Goal: Task Accomplishment & Management: Complete application form

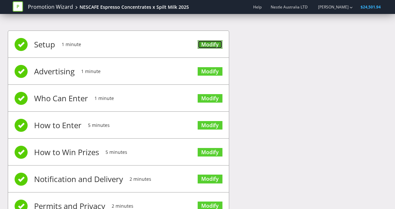
drag, startPoint x: 0, startPoint y: 0, endPoint x: 208, endPoint y: 44, distance: 213.1
click at [208, 44] on link "Modify" at bounding box center [210, 44] width 25 height 9
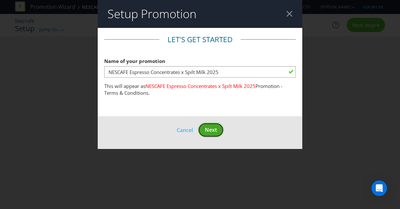
click at [212, 128] on span "Next" at bounding box center [211, 129] width 12 height 7
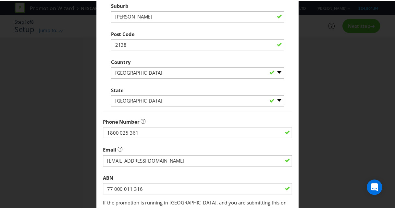
scroll to position [214, 0]
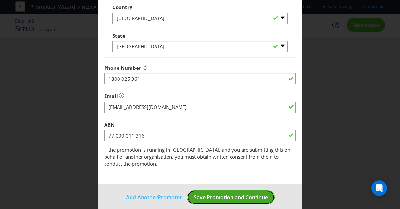
click at [227, 194] on span "Save Promotion and Continue" at bounding box center [231, 197] width 74 height 7
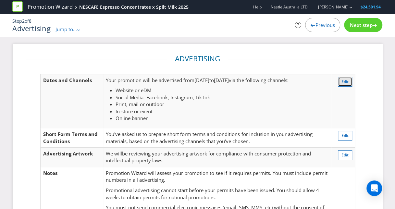
click at [344, 83] on span "Edit" at bounding box center [345, 82] width 7 height 6
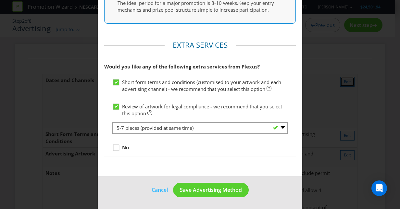
scroll to position [415, 0]
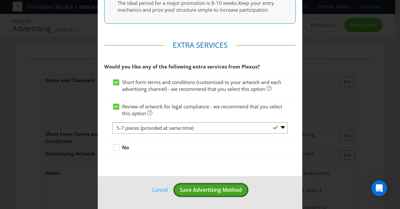
click at [214, 191] on span "Save Advertising Method" at bounding box center [211, 189] width 62 height 7
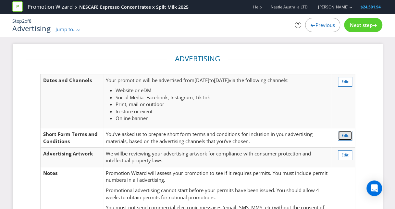
click at [347, 133] on span "Edit" at bounding box center [345, 136] width 7 height 6
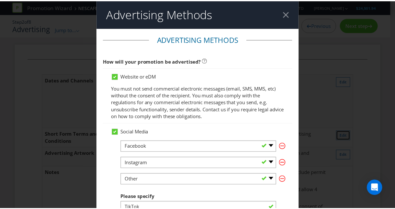
scroll to position [415, 0]
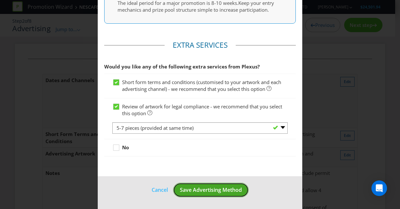
click at [222, 189] on span "Save Advertising Method" at bounding box center [211, 189] width 62 height 7
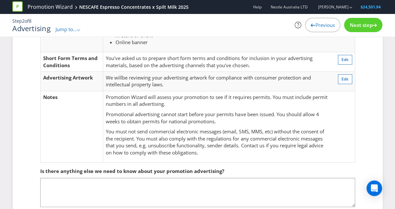
scroll to position [107, 0]
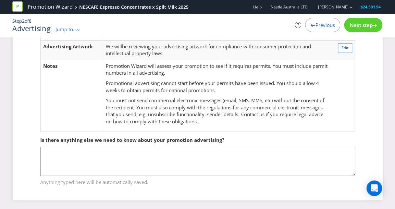
click at [364, 28] on span "Next step" at bounding box center [361, 25] width 23 height 6
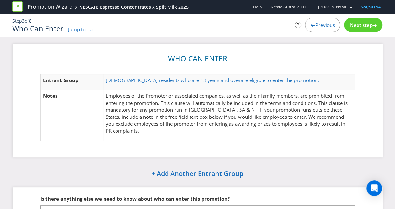
click at [358, 30] on div "Next step" at bounding box center [363, 25] width 38 height 14
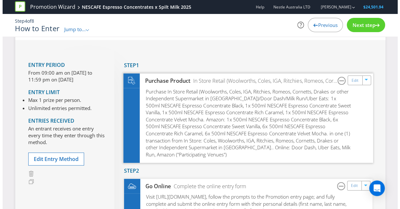
scroll to position [49, 0]
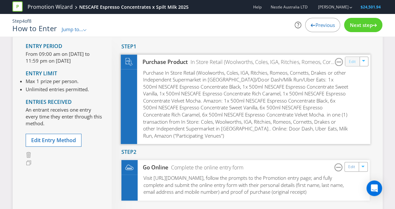
click at [353, 59] on link "Edit" at bounding box center [352, 61] width 7 height 7
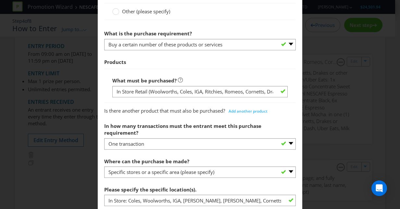
scroll to position [345, 0]
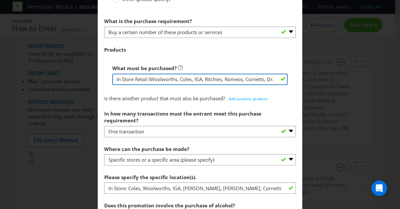
click at [206, 81] on input "In Store Retail (Woolworths, Coles, IGA, Ritchies, Romeos, Cornetts, Drakes or …" at bounding box center [199, 79] width 175 height 11
click at [260, 79] on input "In Store Retail (Woolworths, Coles, IGA, Ritchies, Romeos, Cornetts, Drakes or …" at bounding box center [199, 79] width 175 height 11
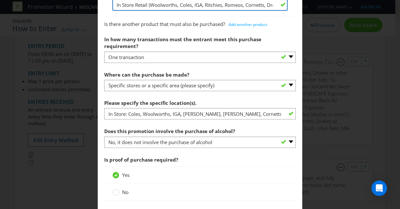
scroll to position [353, 0]
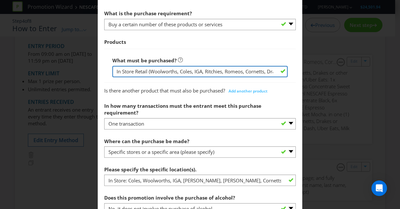
click at [268, 70] on input "In Store Retail (Woolworths, Coles, IGA, Ritchies, Romeos, Cornetts, Drakes or …" at bounding box center [199, 71] width 175 height 11
click at [268, 71] on input "In Store Retail (Woolworths, Coles, IGA, Ritchies, Romeos, Cornetts, Drakes or …" at bounding box center [199, 71] width 175 height 11
click at [208, 69] on input "In Store Retail (Woolworths, Coles, IGA, Ritchies, Romeos, Cornetts, Drakes or …" at bounding box center [199, 71] width 175 height 11
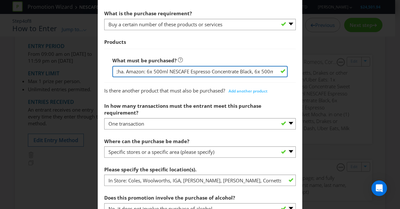
click at [236, 71] on input "In Store Retail (Woolworths, Coles, IGA, Ritchies, Romeos, Cornetts, Drakes or …" at bounding box center [199, 71] width 175 height 11
click at [236, 70] on input "In Store Retail (Woolworths, Coles, IGA, Ritchies, Romeos, Cornetts, Drakes or …" at bounding box center [199, 71] width 175 height 11
click at [227, 71] on input "In Store Retail (Woolworths, Coles, IGA, Ritchies, Romeos, Cornetts, Drakes or …" at bounding box center [199, 71] width 175 height 11
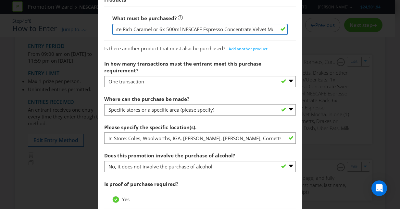
scroll to position [405, 0]
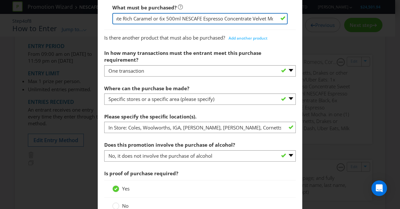
type input "In Store Retail (Woolworths, Coles, IGA, Ritchies, Romeos, Cornetts, Drakes or …"
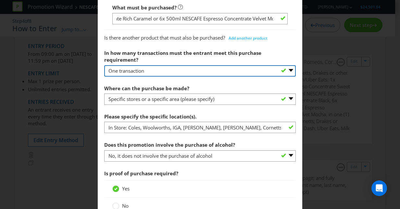
click at [199, 65] on select "-- Please select -- One transaction A specific number of transactions Any numbe…" at bounding box center [200, 70] width 192 height 11
click at [104, 65] on select "-- Please select -- One transaction A specific number of transactions Any numbe…" at bounding box center [200, 70] width 192 height 11
click at [180, 65] on select "-- Please select -- One transaction A specific number of transactions Any numbe…" at bounding box center [200, 70] width 192 height 11
click at [104, 65] on select "-- Please select -- One transaction A specific number of transactions Any numbe…" at bounding box center [200, 70] width 192 height 11
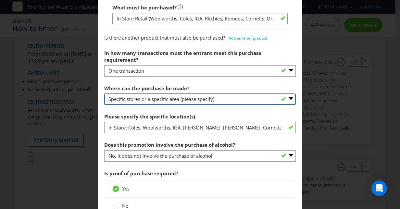
click at [178, 93] on select "-- Please select -- Any stores displaying promotional material (including onlin…" at bounding box center [200, 98] width 192 height 11
click at [104, 93] on select "-- Please select -- Any stores displaying promotional material (including onlin…" at bounding box center [200, 98] width 192 height 11
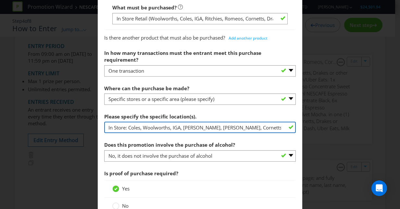
click at [210, 122] on input "In Store: Coles, Woolworths, IGA, [PERSON_NAME], [PERSON_NAME], Cornetts, Drake…" at bounding box center [200, 127] width 192 height 11
click at [222, 122] on input "In Store: Coles, Woolworths, IGA, [PERSON_NAME], [PERSON_NAME], Cornetts, Drake…" at bounding box center [200, 127] width 192 height 11
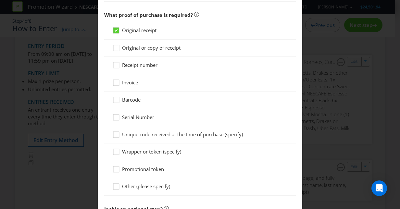
scroll to position [694, 0]
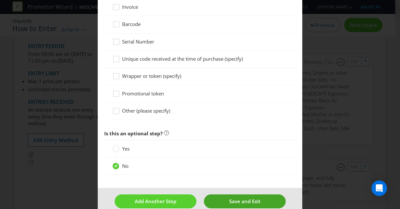
type input "In Store: Coles, Woolworths, IGA, [PERSON_NAME], [PERSON_NAME], Cornetts, Drake…"
click at [224, 194] on button "Save and Exit" at bounding box center [245, 201] width 82 height 14
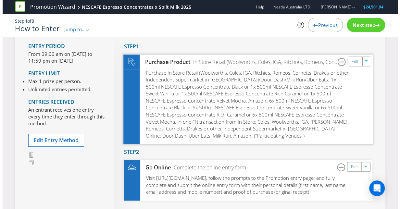
scroll to position [125, 0]
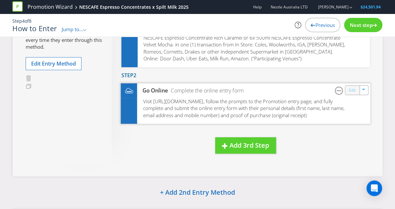
click at [351, 90] on link "Edit" at bounding box center [352, 90] width 7 height 7
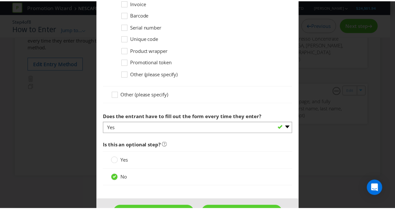
scroll to position [667, 0]
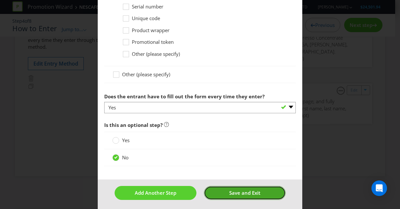
click at [234, 192] on span "Save and Exit" at bounding box center [244, 193] width 31 height 6
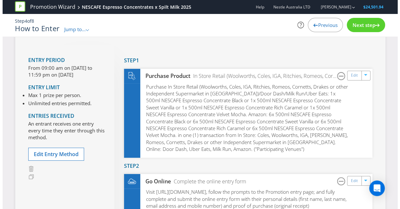
scroll to position [33, 0]
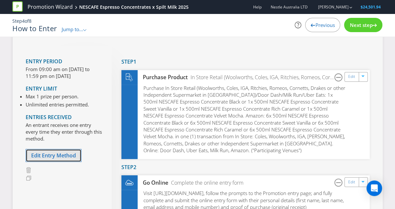
click at [59, 155] on span "Edit Entry Method" at bounding box center [53, 155] width 45 height 7
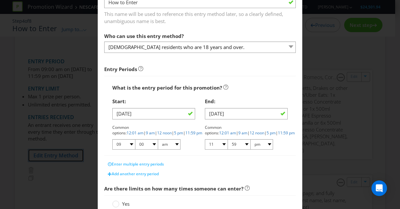
scroll to position [54, 0]
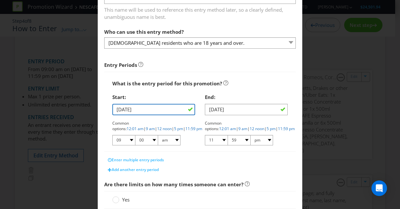
click at [130, 109] on input "[DATE]" at bounding box center [153, 109] width 83 height 11
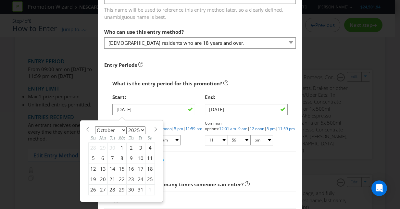
click at [117, 177] on div "22" at bounding box center [121, 179] width 9 height 10
type input "[DATE]"
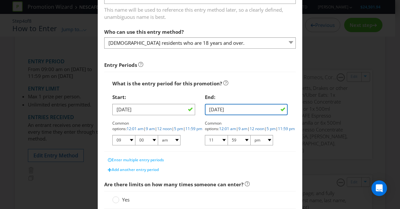
click at [233, 112] on input "[DATE]" at bounding box center [246, 109] width 83 height 11
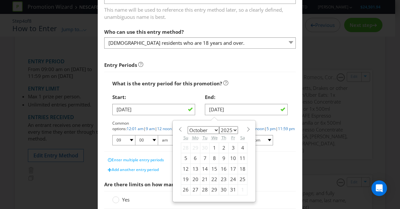
click at [246, 128] on span at bounding box center [248, 129] width 5 height 5
select select "10"
click at [212, 168] on div "12" at bounding box center [214, 169] width 9 height 10
type input "[DATE]"
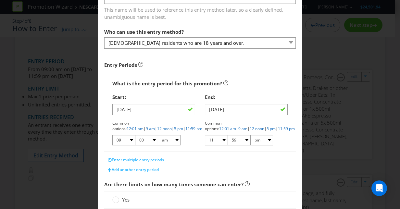
click at [245, 160] on div "Enter multiple entry periods" at bounding box center [200, 160] width 192 height 10
click at [143, 126] on link "12:01 am" at bounding box center [135, 129] width 17 height 6
select select "12"
select select "01"
click at [278, 130] on link "11:59 pm" at bounding box center [286, 129] width 17 height 6
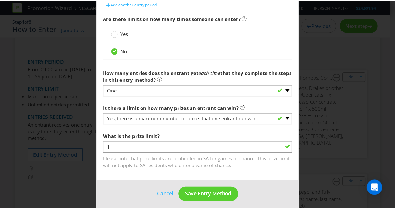
scroll to position [223, 0]
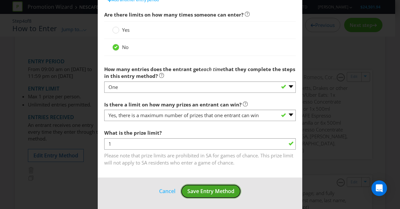
click at [214, 190] on span "Save Entry Method" at bounding box center [210, 191] width 47 height 7
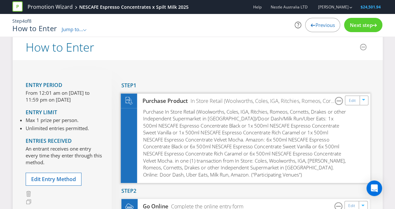
scroll to position [9, 0]
click at [370, 26] on span "Next step" at bounding box center [361, 25] width 23 height 6
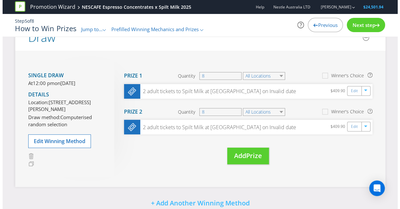
scroll to position [68, 0]
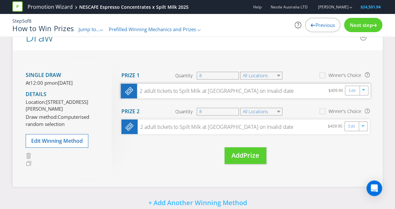
click at [240, 92] on div "2 adult tickets to Spilt Milk at [GEOGRAPHIC_DATA] on Invalid date" at bounding box center [215, 90] width 156 height 7
click at [363, 127] on icon "button" at bounding box center [364, 127] width 4 height 4
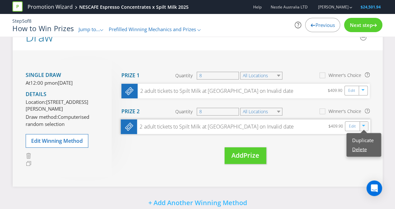
click at [358, 149] on link "Delete" at bounding box center [359, 149] width 14 height 6
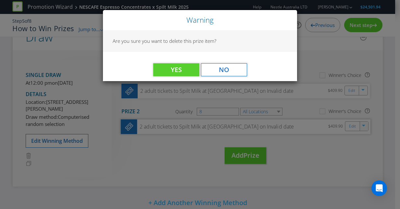
click at [172, 77] on div "Yes No" at bounding box center [200, 66] width 194 height 29
click at [168, 71] on button "Yes" at bounding box center [176, 69] width 46 height 13
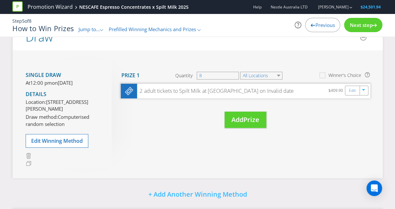
click at [190, 93] on div "2 adult tickets to Spilt Milk at [GEOGRAPHIC_DATA] on Invalid date" at bounding box center [215, 90] width 156 height 7
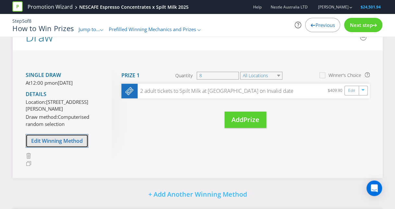
click at [70, 144] on span "Edit Winning Method" at bounding box center [57, 140] width 52 height 7
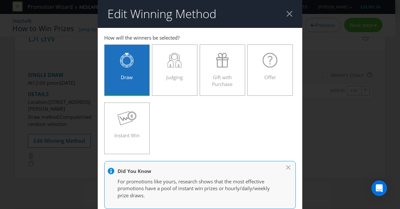
click at [288, 12] on div at bounding box center [289, 14] width 6 height 6
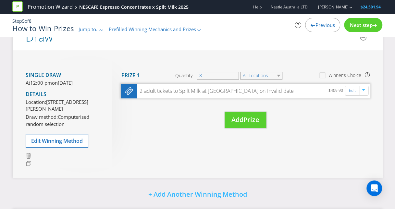
click at [195, 91] on div "2 adult tickets to Spilt Milk at [GEOGRAPHIC_DATA] on Invalid date" at bounding box center [215, 90] width 156 height 7
click at [351, 93] on div "Edit" at bounding box center [352, 90] width 15 height 9
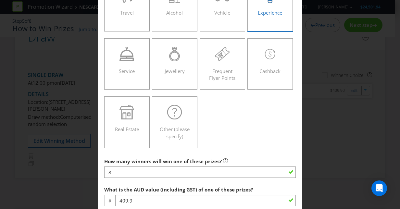
scroll to position [250, 0]
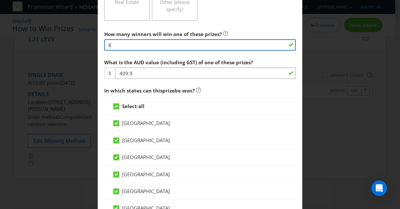
click at [180, 44] on input "8" at bounding box center [200, 44] width 192 height 11
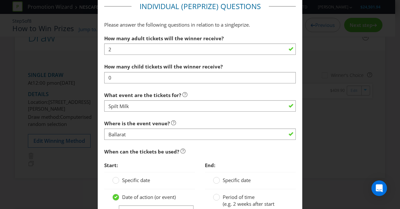
scroll to position [508, 0]
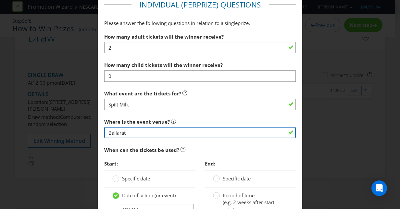
click at [153, 127] on input "Ballarat" at bounding box center [200, 132] width 192 height 11
type input "V"
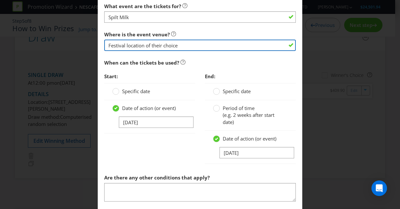
scroll to position [596, 0]
type input "Festival location of their choice"
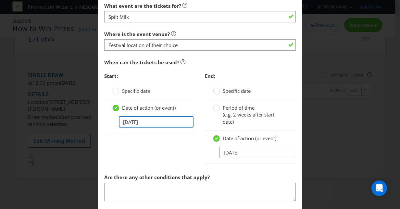
drag, startPoint x: 157, startPoint y: 122, endPoint x: 104, endPoint y: 121, distance: 52.9
click at [104, 121] on div "Date of action (or event) [DATE]" at bounding box center [149, 116] width 91 height 33
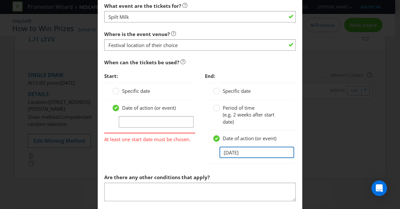
drag, startPoint x: 253, startPoint y: 153, endPoint x: 185, endPoint y: 145, distance: 68.0
click at [185, 145] on div "Start: Specific date Date of action (or event) At least one start date must be …" at bounding box center [199, 119] width 201 height 101
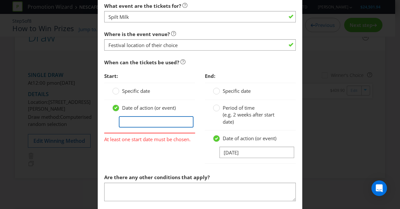
click at [167, 119] on input "text" at bounding box center [156, 121] width 75 height 11
paste input "[DATE]"
type input "0"
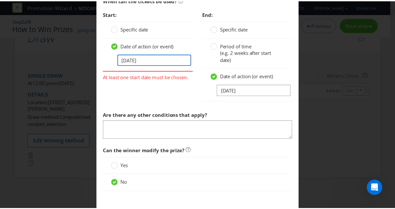
scroll to position [693, 0]
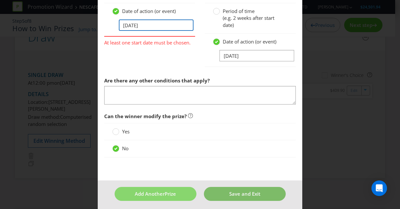
type input "[DATE]"
click at [223, 189] on button "Save and Exit" at bounding box center [245, 194] width 82 height 14
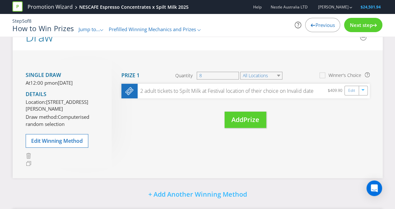
click at [369, 25] on span "Next step" at bounding box center [361, 25] width 23 height 6
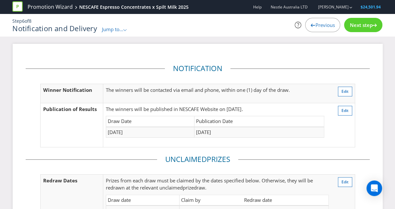
scroll to position [164, 0]
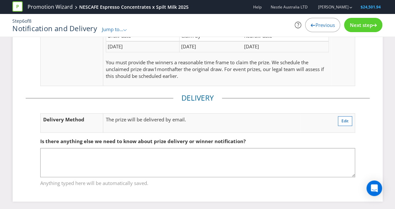
click at [363, 27] on span "Next step" at bounding box center [361, 25] width 23 height 6
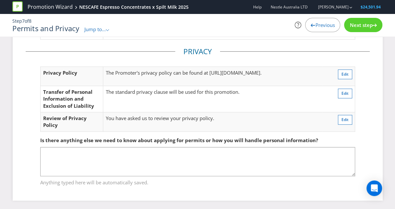
click at [362, 27] on span "Next step" at bounding box center [361, 25] width 23 height 6
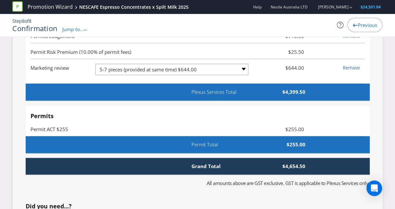
scroll to position [1788, 0]
